Goal: Transaction & Acquisition: Purchase product/service

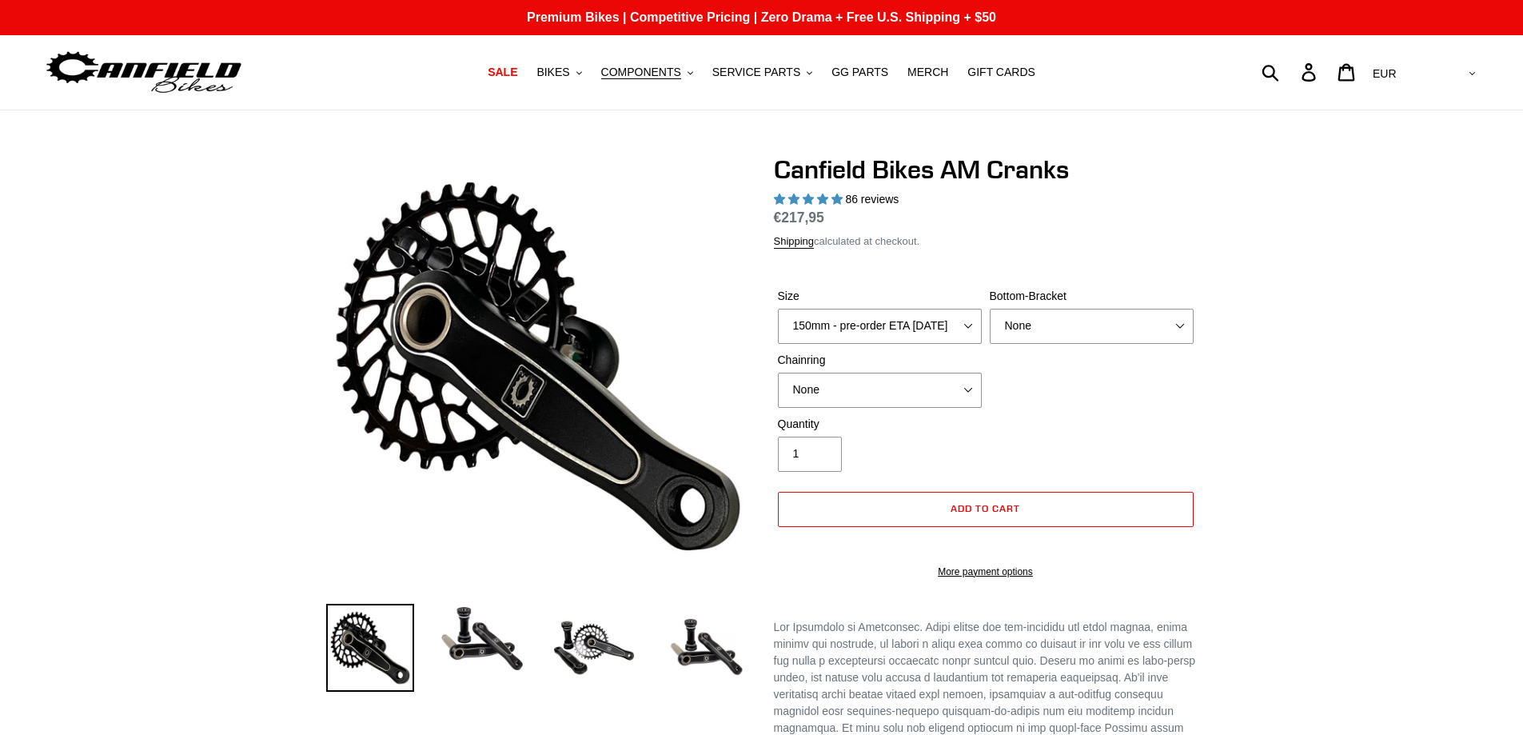
select select "highest-rating"
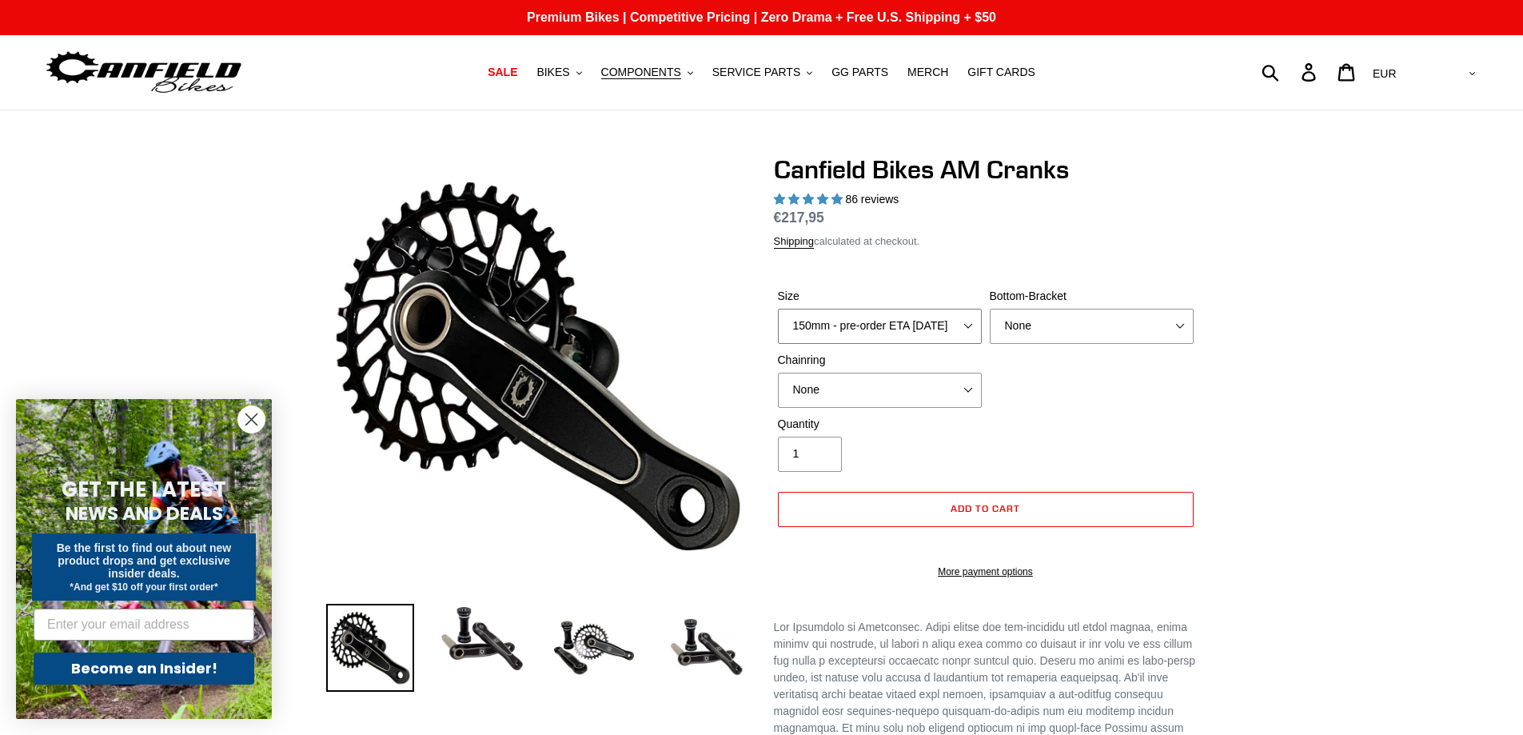
click at [972, 331] on select "150mm - pre-order ETA [DATE] 155mm - pre-order ETA [DATE] 160mm - pre-order ETA…" at bounding box center [880, 326] width 204 height 35
select select "160mm - pre-order ETA [DATE]"
click at [778, 309] on select "150mm - pre-order ETA [DATE] 155mm - pre-order ETA [DATE] 160mm - pre-order ETA…" at bounding box center [880, 326] width 204 height 35
click at [981, 387] on div "Chainring None 30t Round (Boost 148) 30t Oval (Boost 148) 32t Round (Boost 148)…" at bounding box center [880, 380] width 212 height 56
click at [958, 387] on select "None 30t Round (Boost 148) 30t Oval (Boost 148) 32t Round (Boost 148) 32t Oval …" at bounding box center [880, 389] width 204 height 35
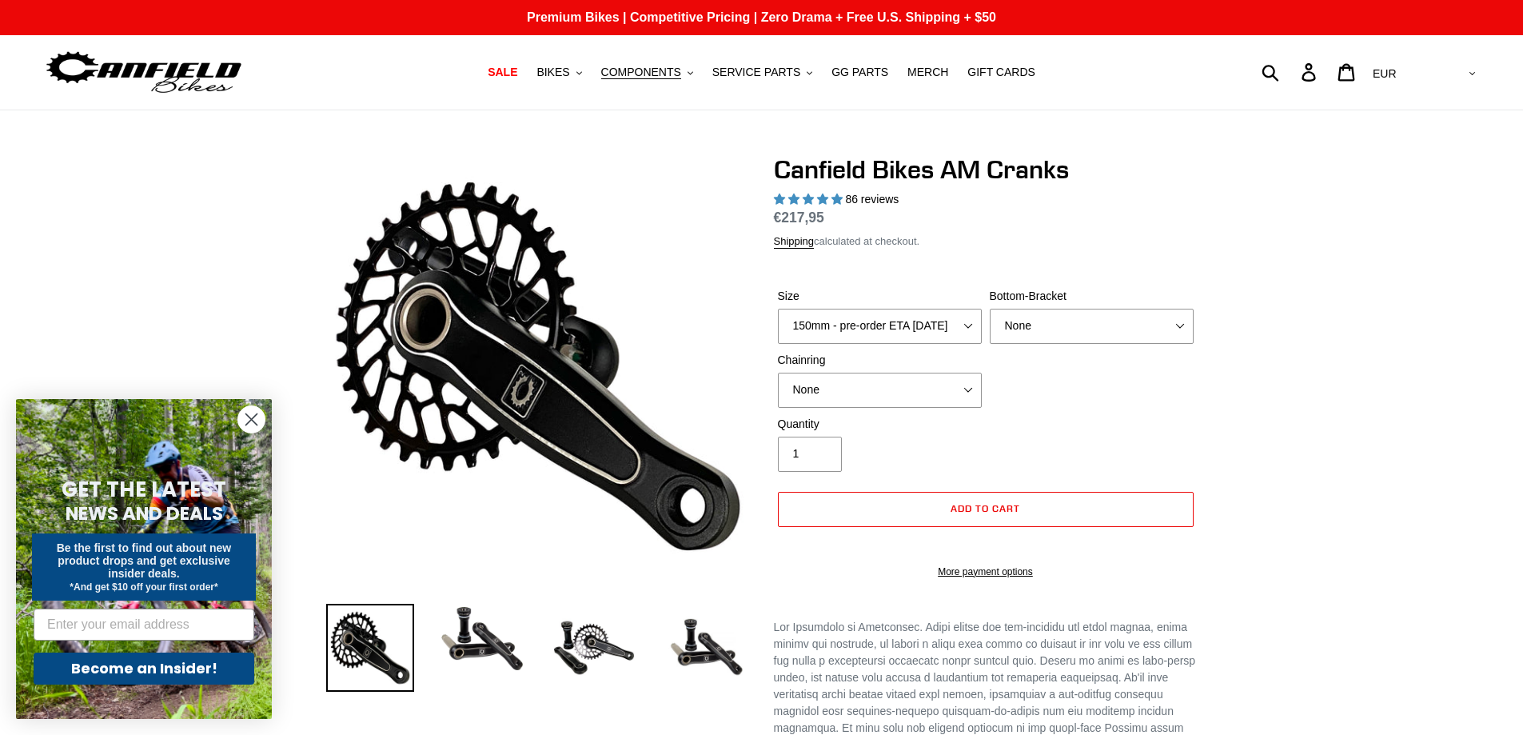
click at [1142, 416] on div "Quantity 1" at bounding box center [986, 448] width 424 height 64
